Goal: Task Accomplishment & Management: Manage account settings

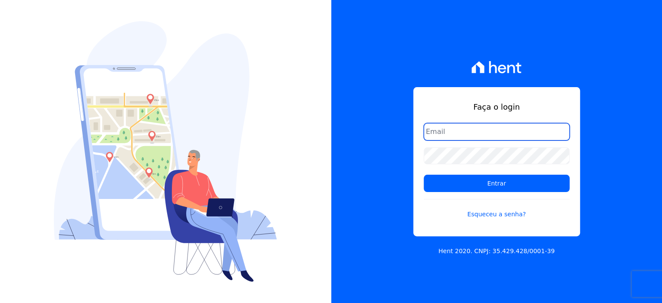
click at [459, 136] on input "email" at bounding box center [497, 131] width 146 height 17
type input "leonardo@lbacapital.com.br"
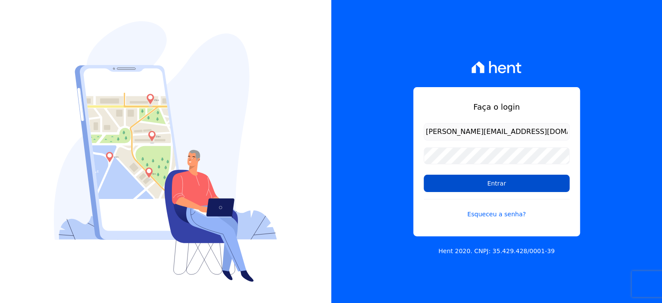
click at [455, 179] on input "Entrar" at bounding box center [497, 183] width 146 height 17
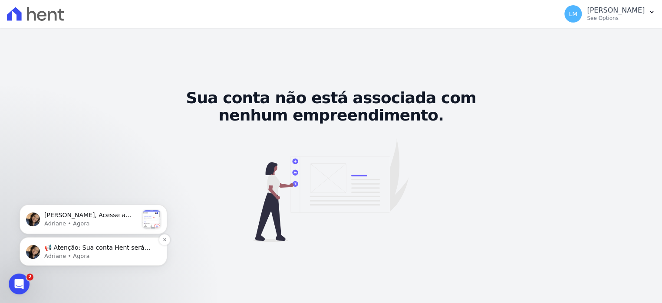
click at [93, 250] on p "📢 Atenção: Sua conta Hent será migrada para a Conta Arke! Estamos trazendo para…" at bounding box center [100, 248] width 112 height 9
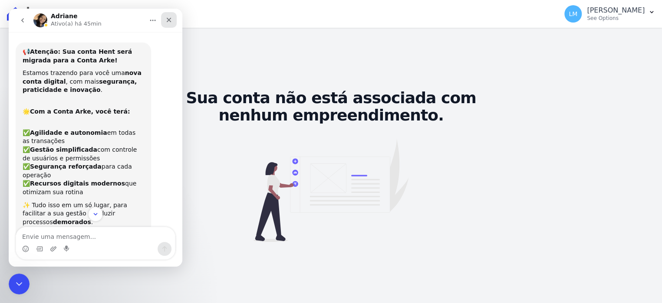
click at [171, 17] on icon "Fechar" at bounding box center [168, 19] width 7 height 7
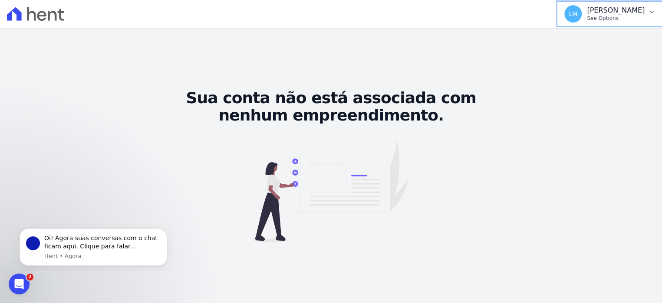
click at [640, 21] on p "See Options" at bounding box center [616, 18] width 58 height 7
click at [596, 6] on p "[PERSON_NAME]" at bounding box center [616, 10] width 58 height 9
